Goal: Transaction & Acquisition: Download file/media

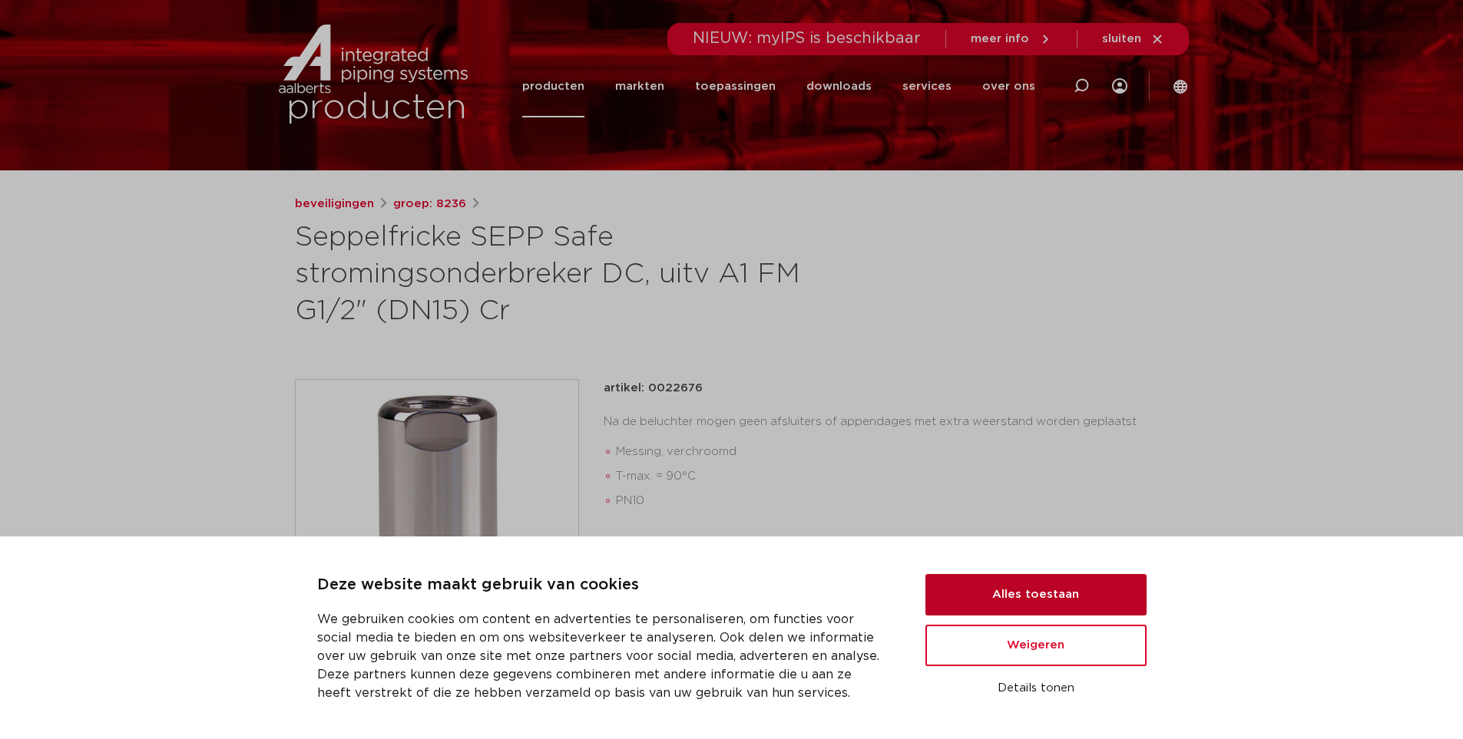
click at [1006, 604] on button "Alles toestaan" at bounding box center [1035, 594] width 221 height 41
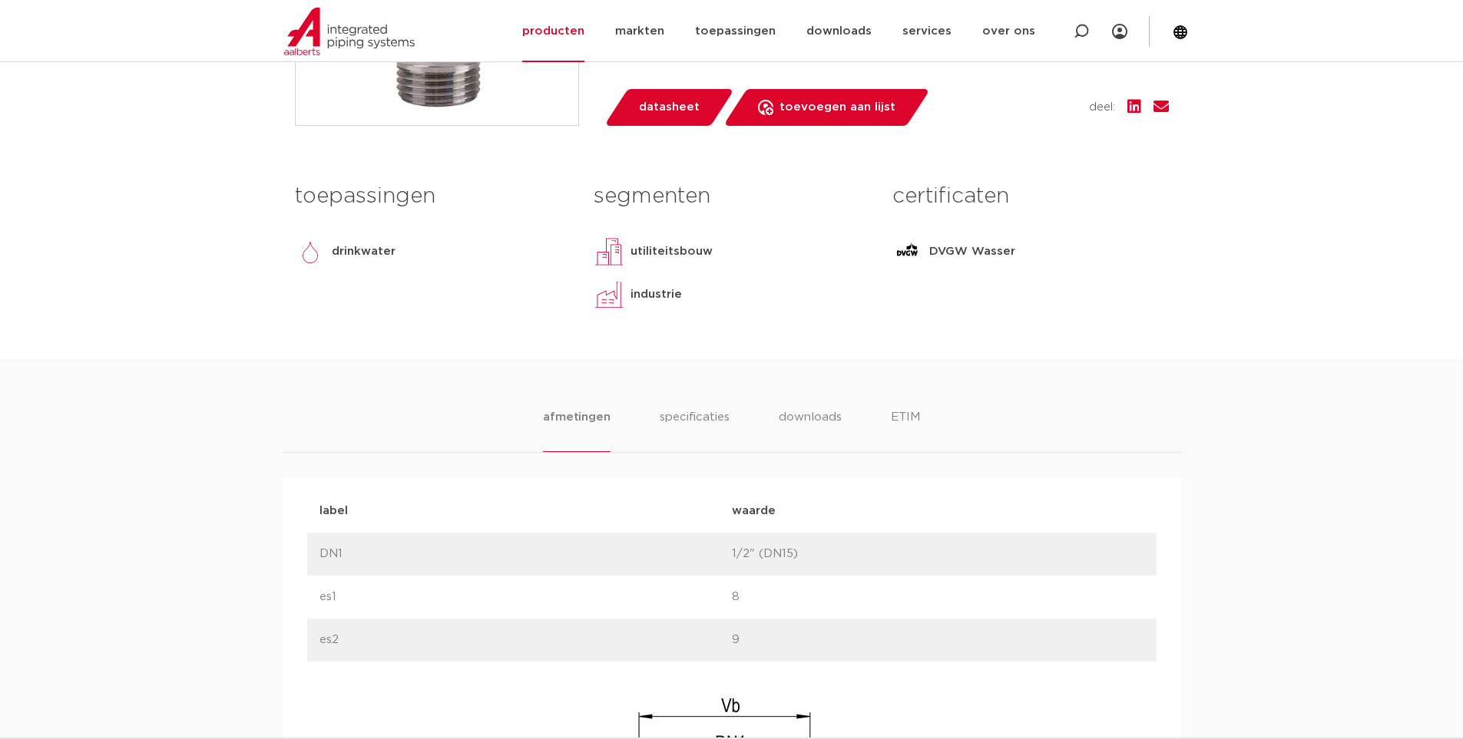
scroll to position [691, 0]
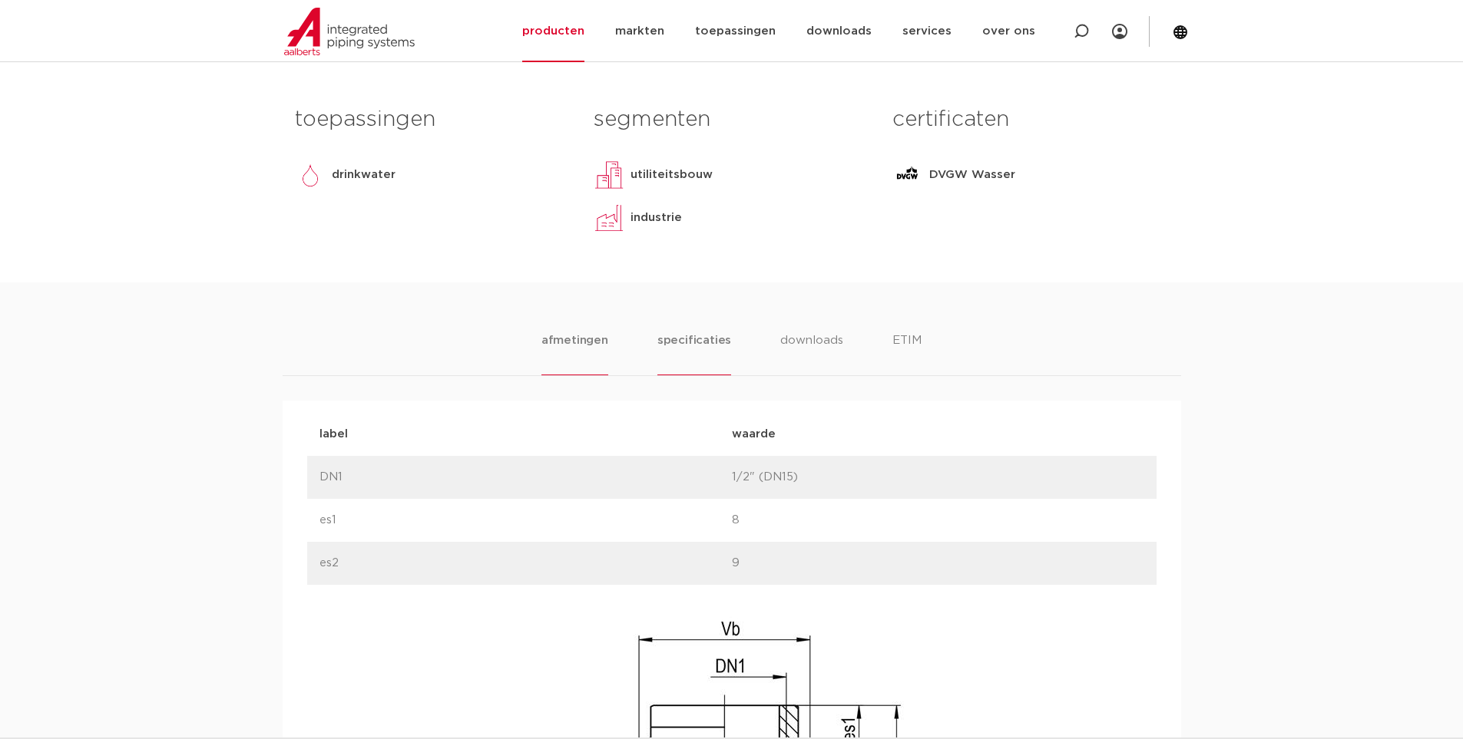
click at [694, 335] on li "specificaties" at bounding box center [694, 354] width 74 height 44
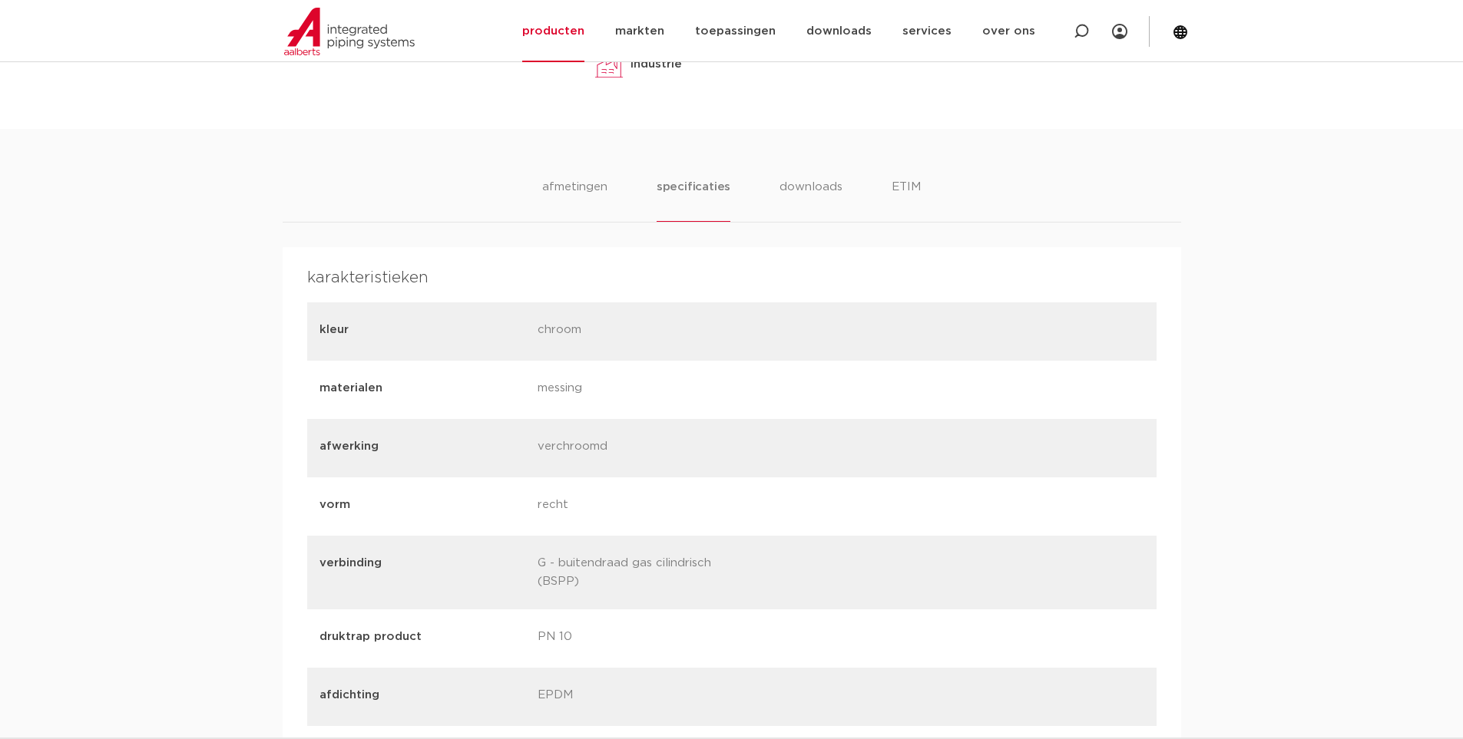
scroll to position [921, 0]
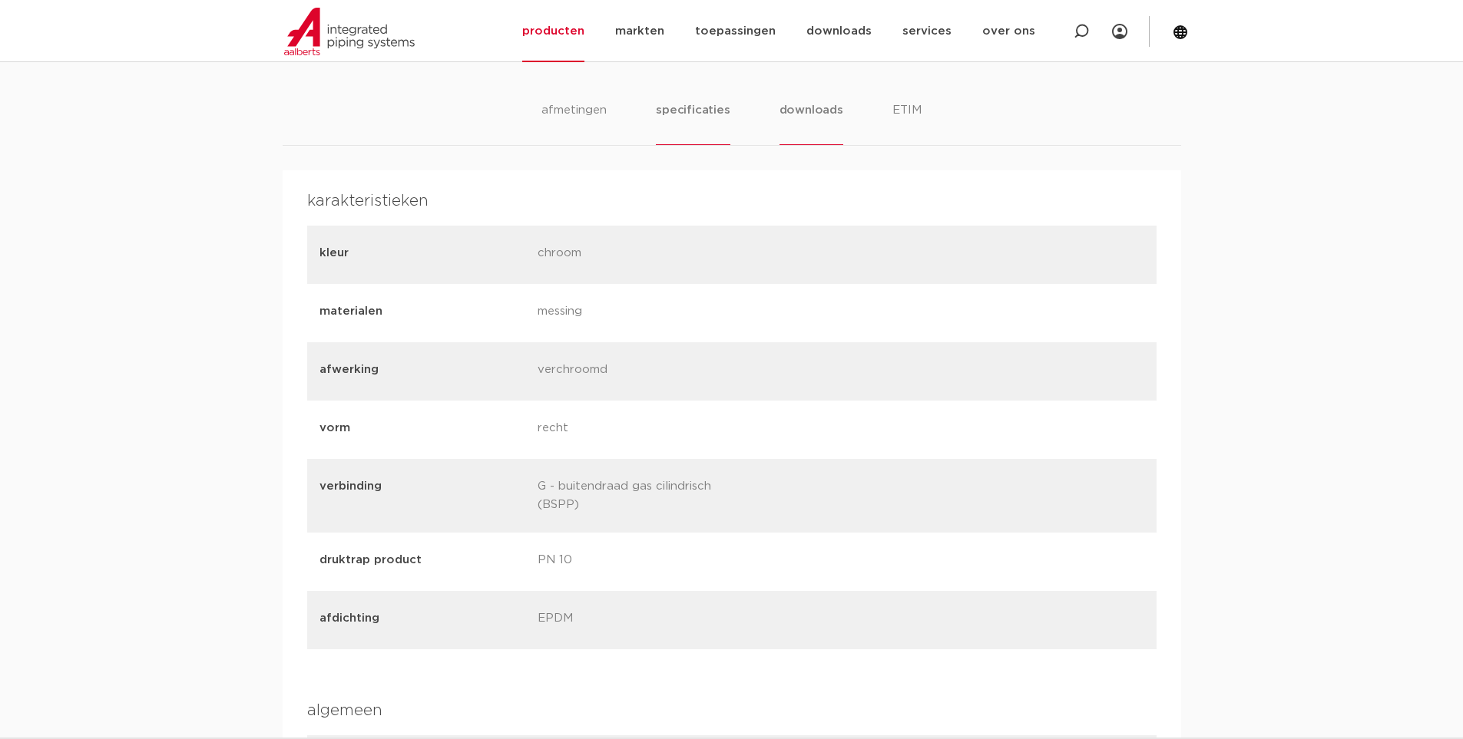
click at [796, 124] on li "downloads" at bounding box center [811, 123] width 64 height 44
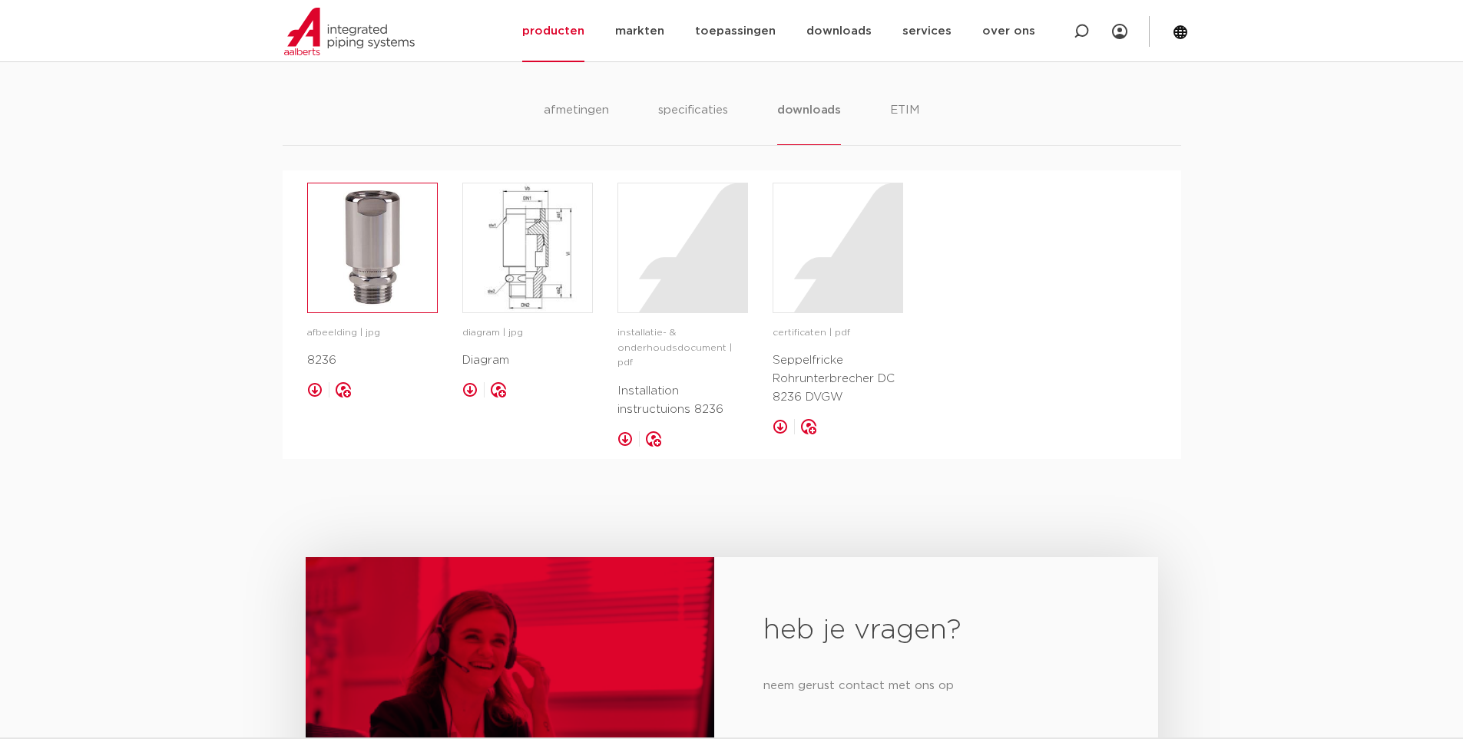
click at [395, 279] on img at bounding box center [372, 247] width 129 height 129
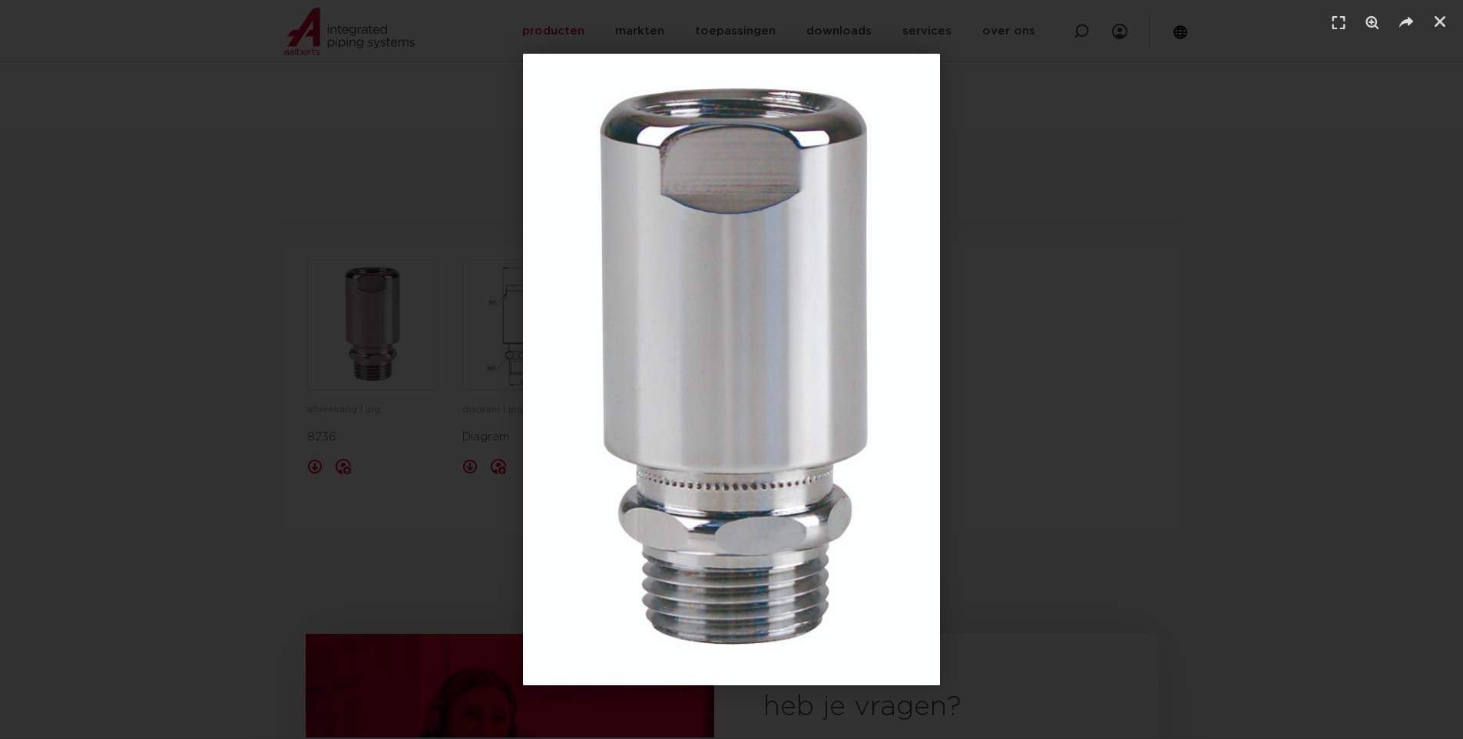
scroll to position [768, 0]
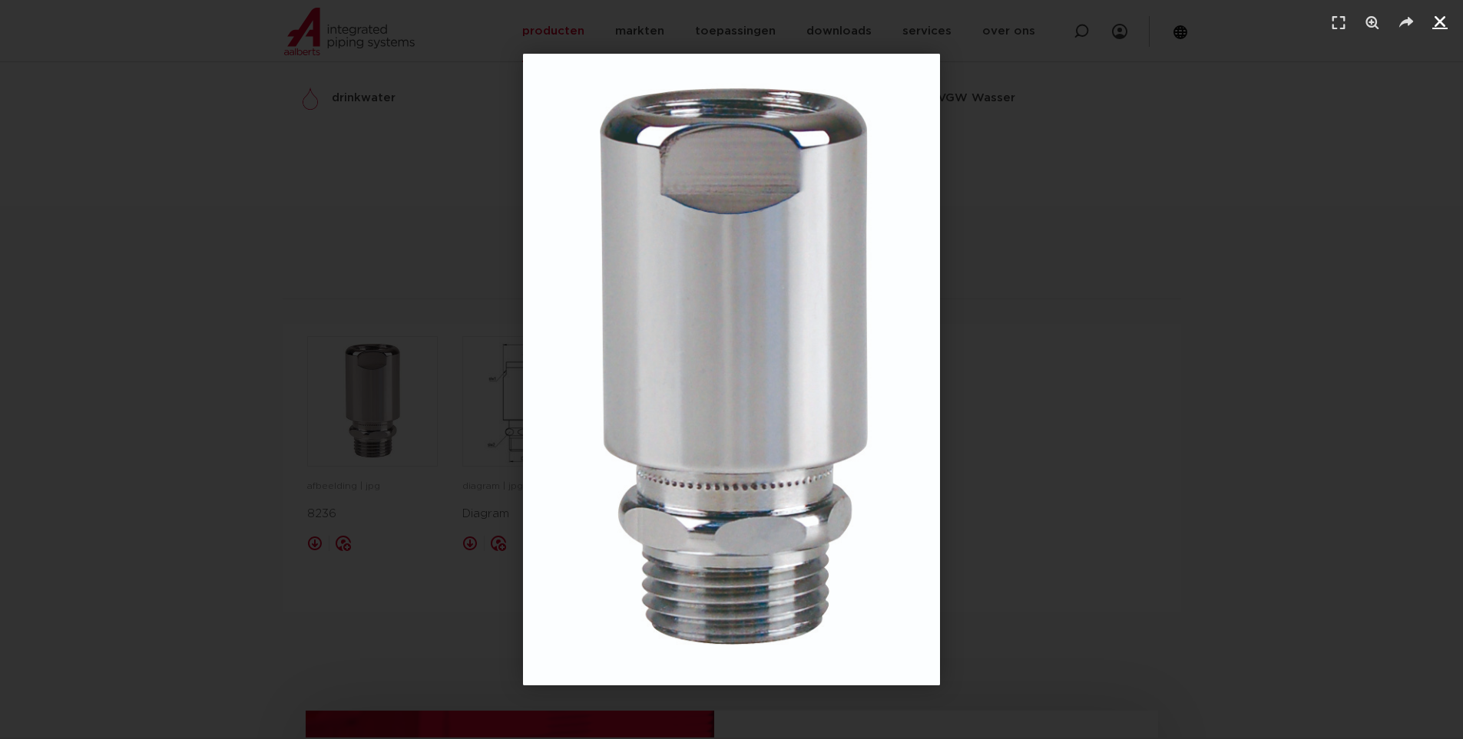
click at [1436, 18] on icon "Sluiten (Esc)" at bounding box center [1439, 21] width 15 height 15
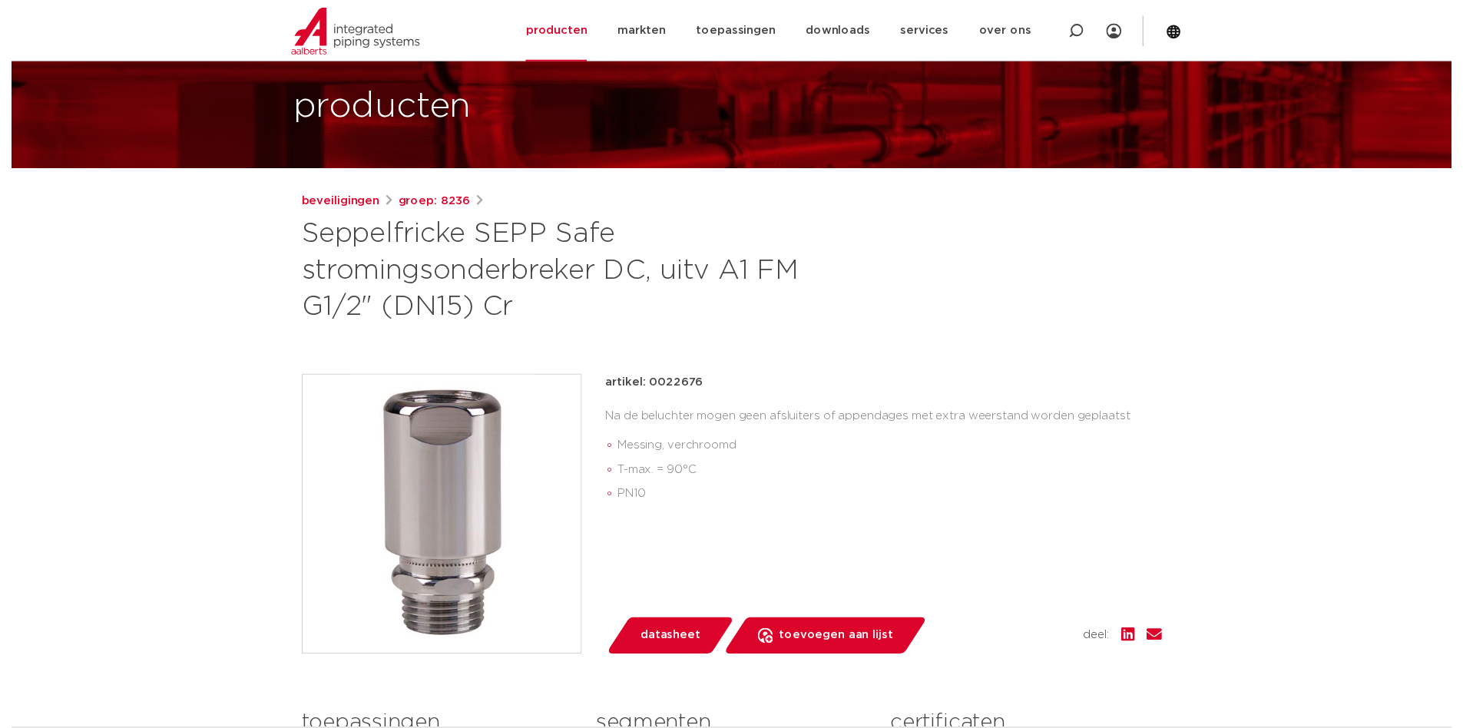
scroll to position [230, 0]
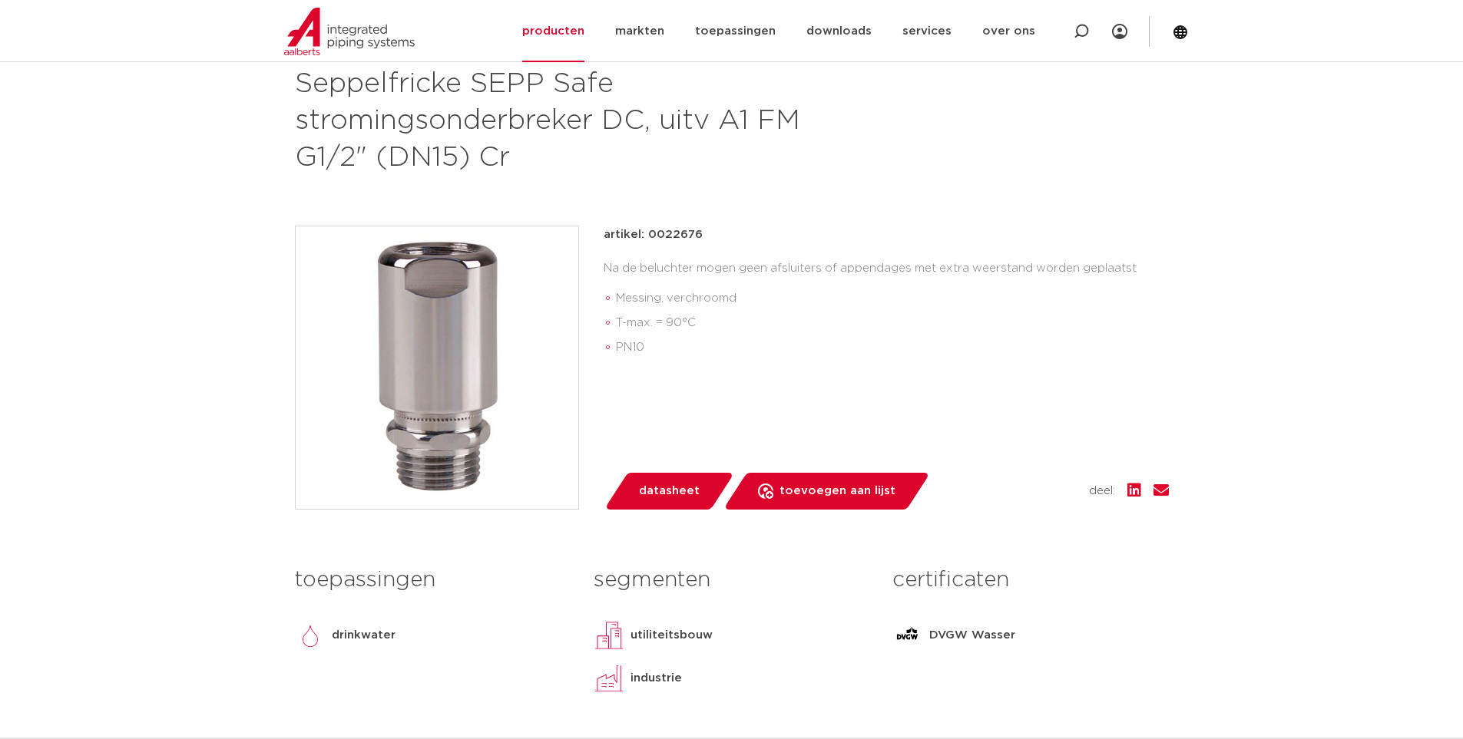
click at [680, 499] on span "datasheet" at bounding box center [669, 491] width 61 height 25
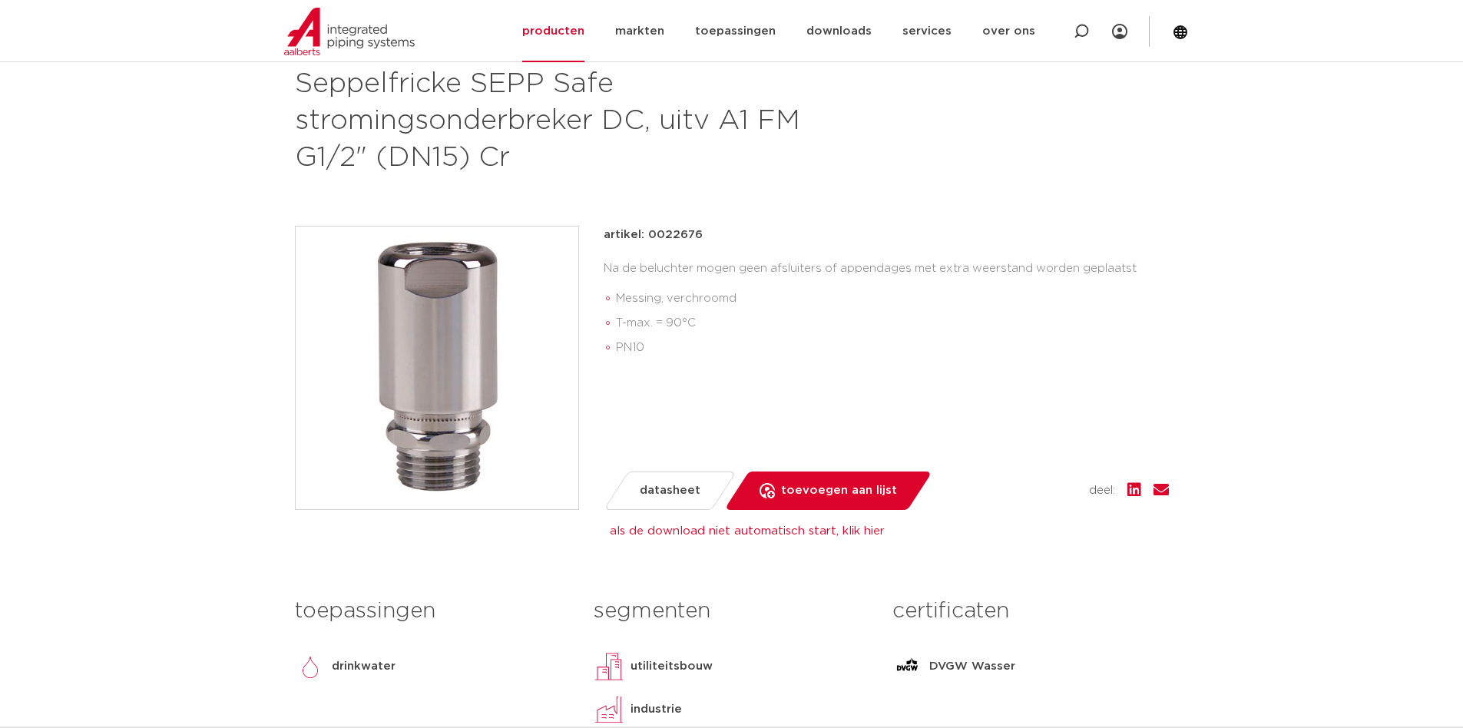
click at [856, 533] on link "als de download niet automatisch start, klik hier" at bounding box center [747, 531] width 275 height 12
